Goal: Information Seeking & Learning: Check status

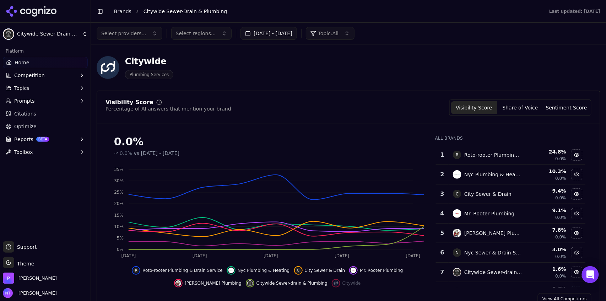
scroll to position [76, 0]
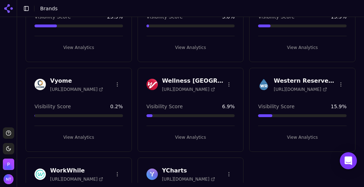
scroll to position [2002, 0]
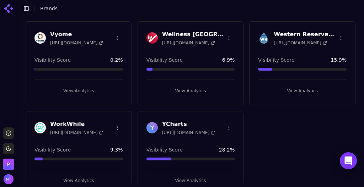
click at [194, 175] on button "View Analytics" at bounding box center [190, 180] width 88 height 11
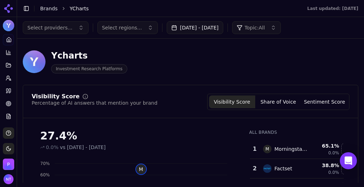
click at [47, 7] on link "Brands" at bounding box center [48, 9] width 17 height 6
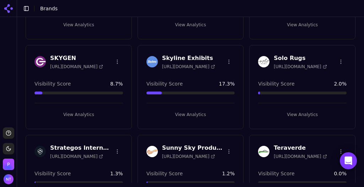
scroll to position [1627, 0]
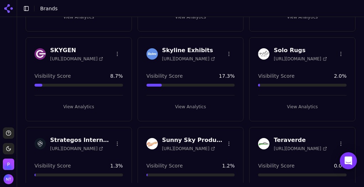
click at [192, 101] on button "View Analytics" at bounding box center [190, 106] width 88 height 11
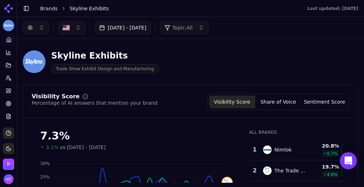
click at [33, 27] on div "button" at bounding box center [30, 28] width 6 height 6
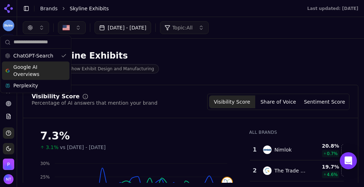
click at [35, 66] on span "Google AI Overviews" at bounding box center [35, 71] width 45 height 14
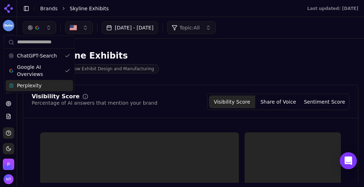
click at [35, 87] on span "Perplexity" at bounding box center [29, 85] width 24 height 7
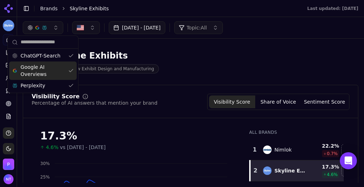
click at [242, 12] on li "Skyline Exhibits" at bounding box center [181, 8] width 223 height 7
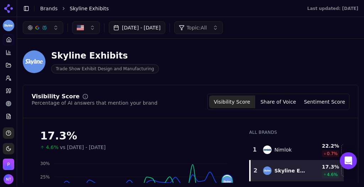
click at [45, 28] on div "button" at bounding box center [45, 28] width 6 height 6
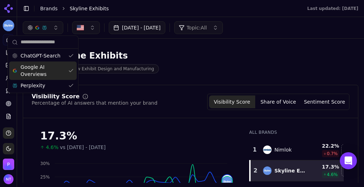
click at [44, 67] on span "Google AI Overviews" at bounding box center [43, 71] width 45 height 14
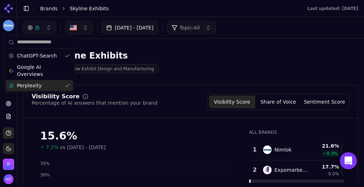
click at [45, 83] on div "Perplexity" at bounding box center [39, 85] width 67 height 11
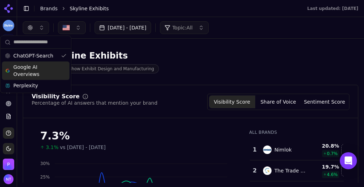
click at [160, 10] on li "Skyline Exhibits" at bounding box center [181, 8] width 223 height 7
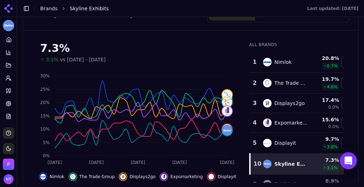
scroll to position [113, 0]
